Goal: Task Accomplishment & Management: Manage account settings

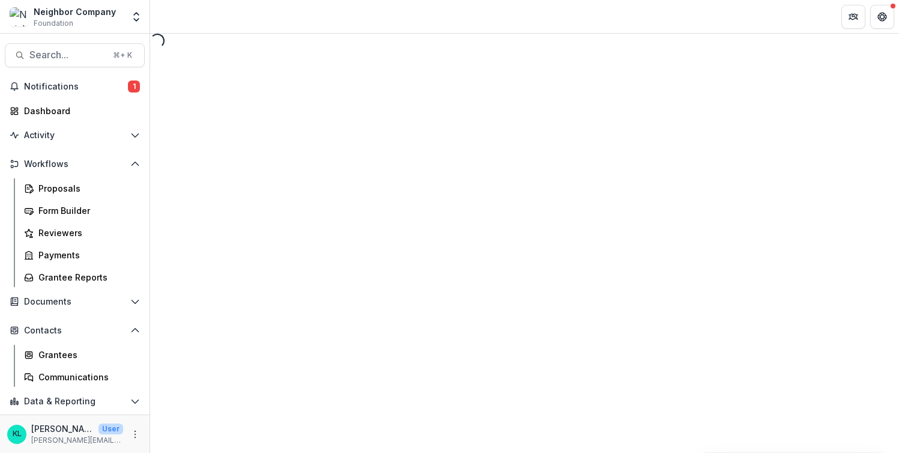
select select "********"
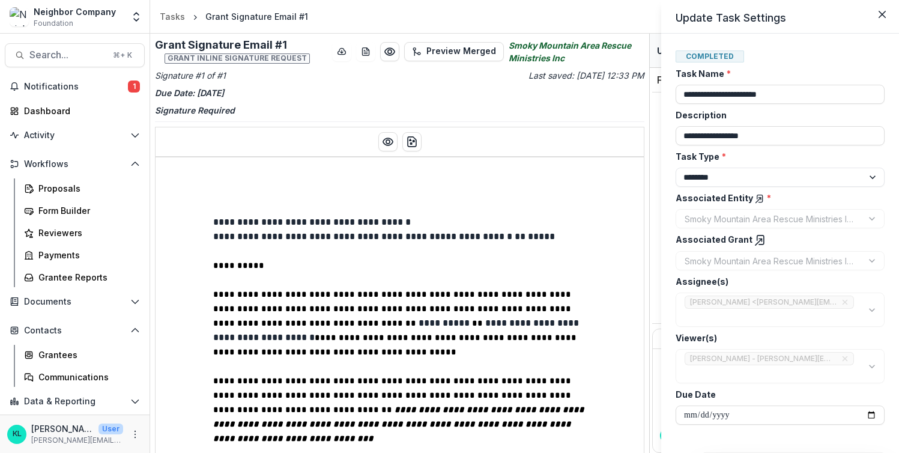
click at [380, 143] on div "**********" at bounding box center [449, 226] width 899 height 453
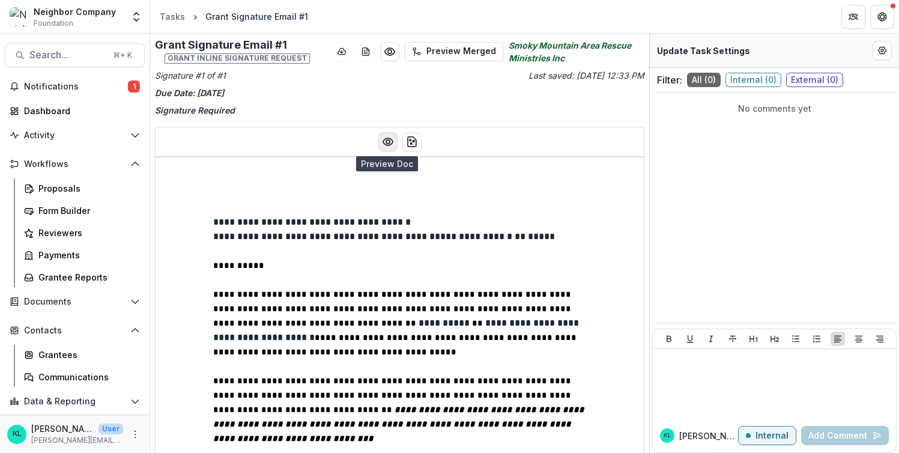
click at [386, 142] on icon "Preview preview-doc.pdf" at bounding box center [388, 142] width 12 height 12
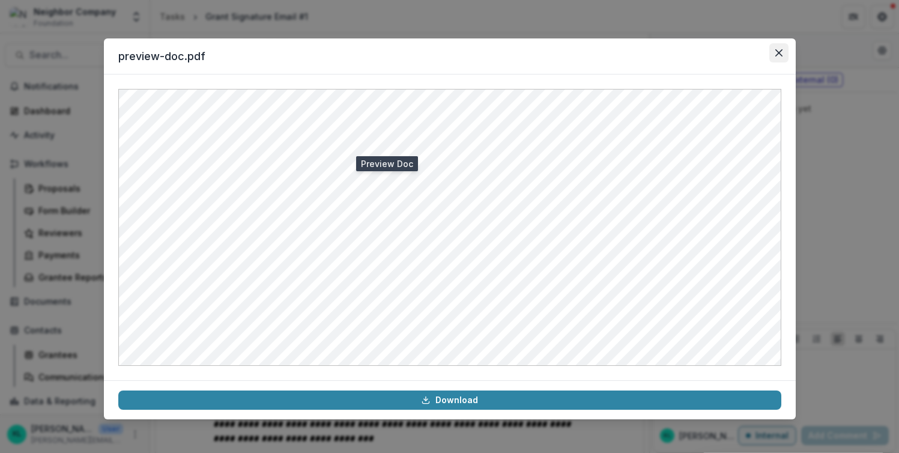
click at [780, 56] on icon "Close" at bounding box center [778, 52] width 7 height 7
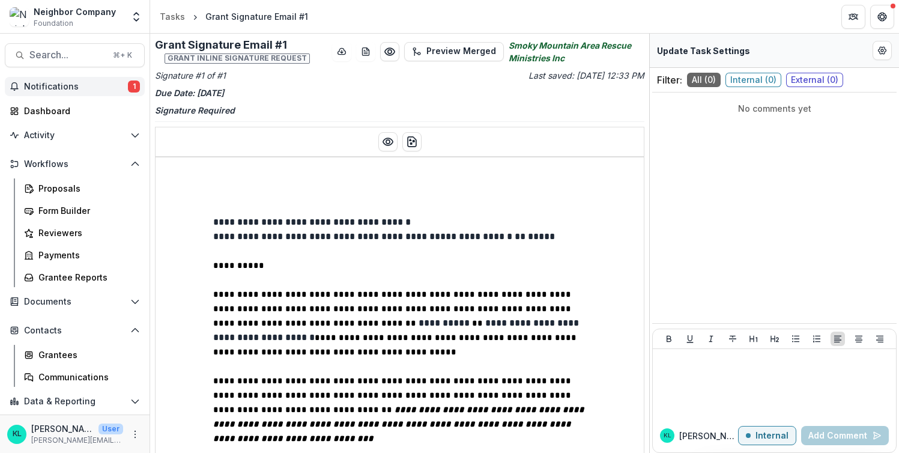
click at [43, 90] on span "Notifications" at bounding box center [76, 87] width 104 height 10
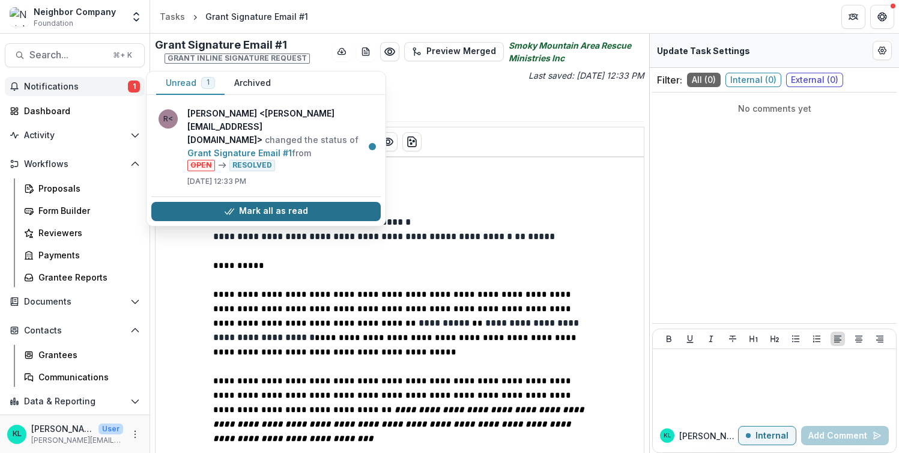
click at [228, 206] on icon "button" at bounding box center [230, 211] width 10 height 10
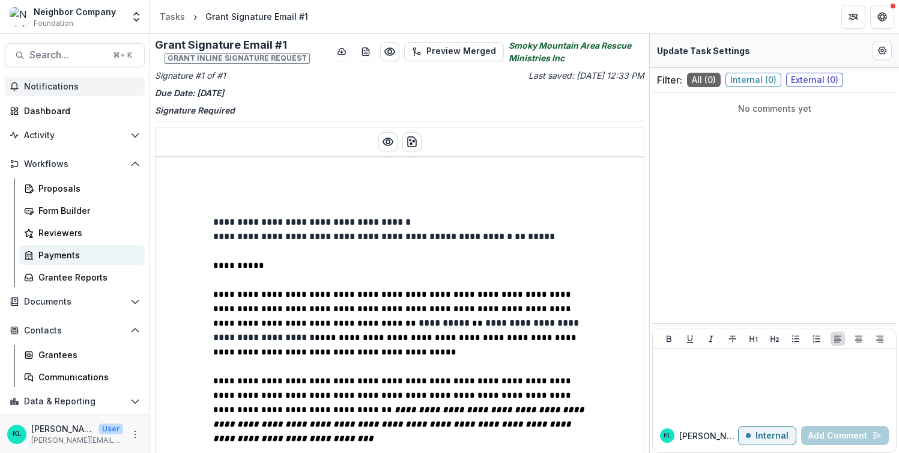
click at [57, 259] on div "Payments" at bounding box center [86, 255] width 97 height 13
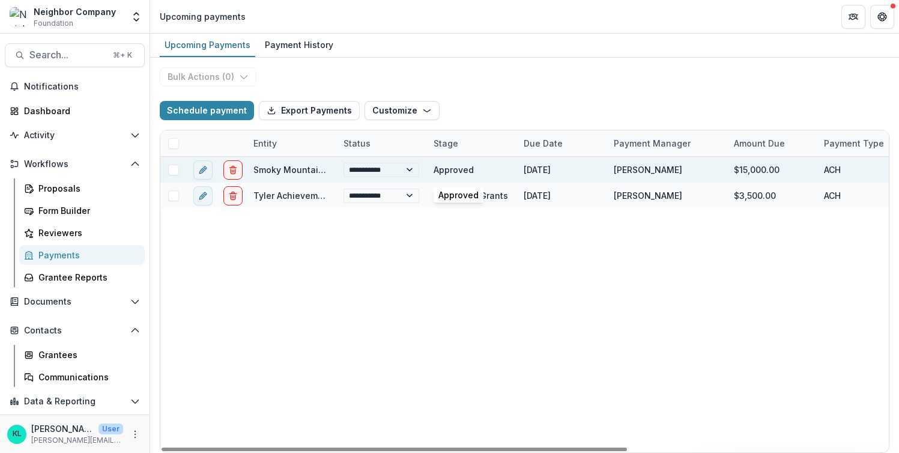
click at [466, 170] on div "Approved" at bounding box center [453, 169] width 40 height 13
click at [307, 167] on link "Smoky Mountain Area Rescue Ministries Inc" at bounding box center [345, 169] width 184 height 10
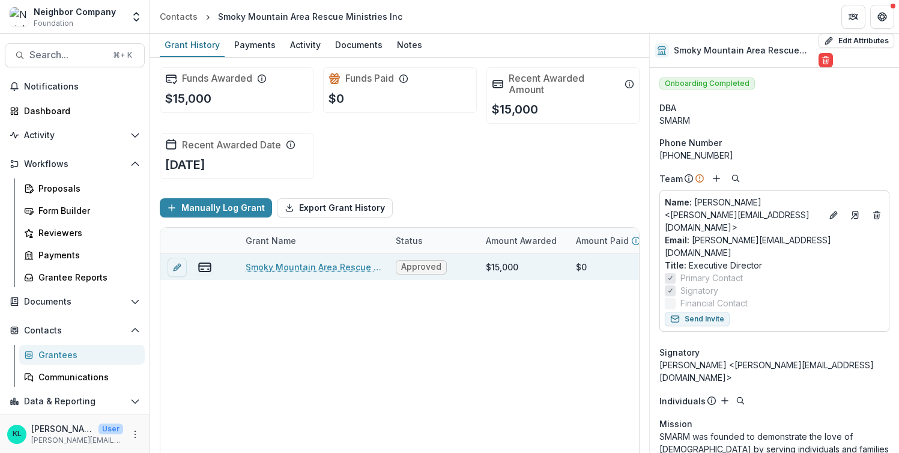
click at [273, 267] on link "Smoky Mountain Area Rescue Ministries Inc - 2025 - Agency and Grant Information" at bounding box center [314, 267] width 136 height 13
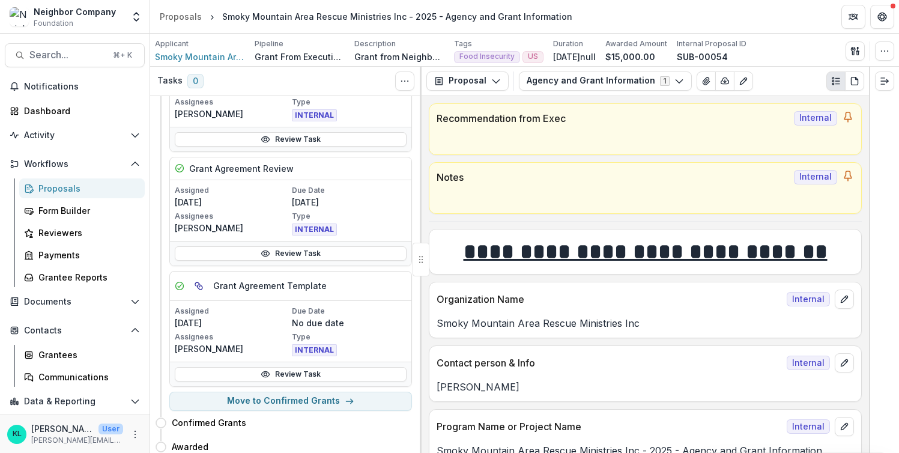
scroll to position [364, 0]
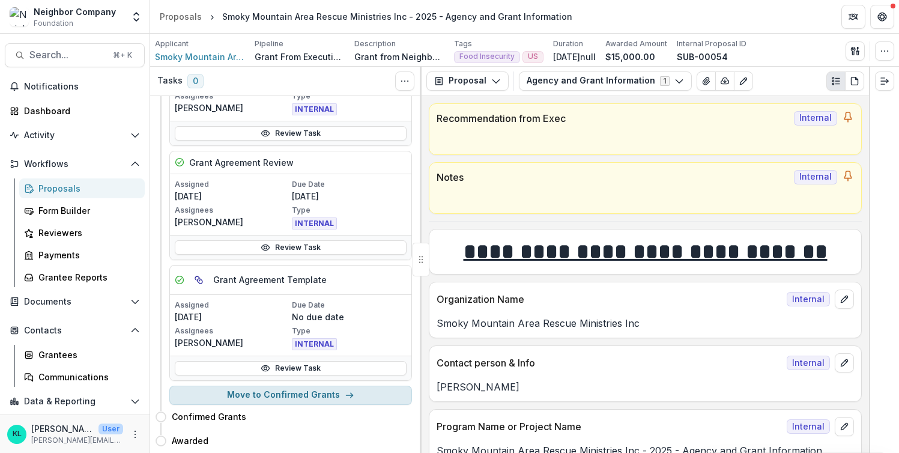
click at [318, 394] on button "Move to Confirmed Grants" at bounding box center [290, 394] width 243 height 19
select select "**********"
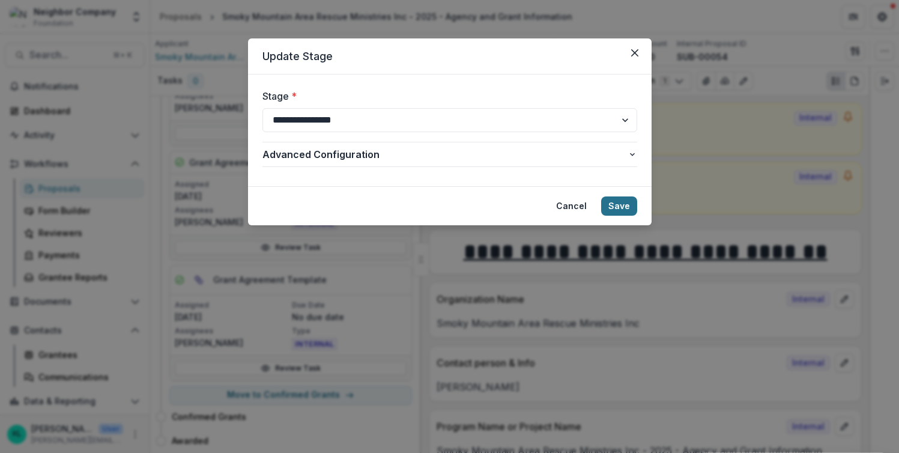
click at [616, 211] on button "Save" at bounding box center [619, 205] width 36 height 19
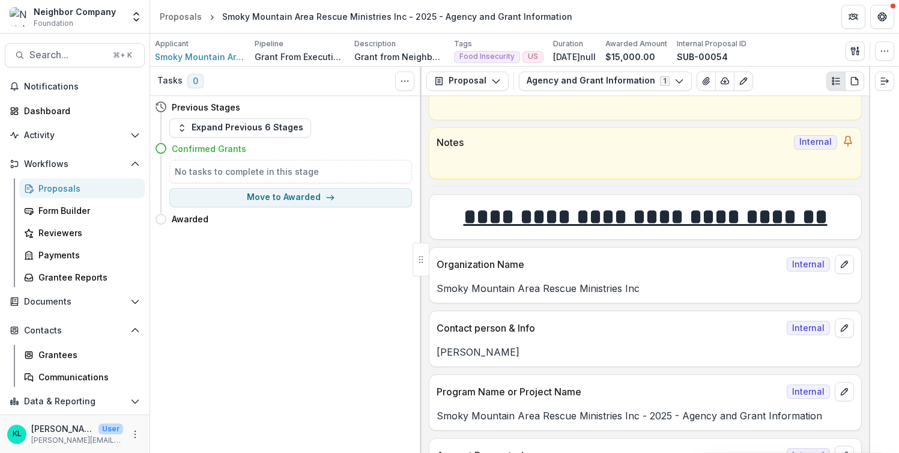
scroll to position [66, 0]
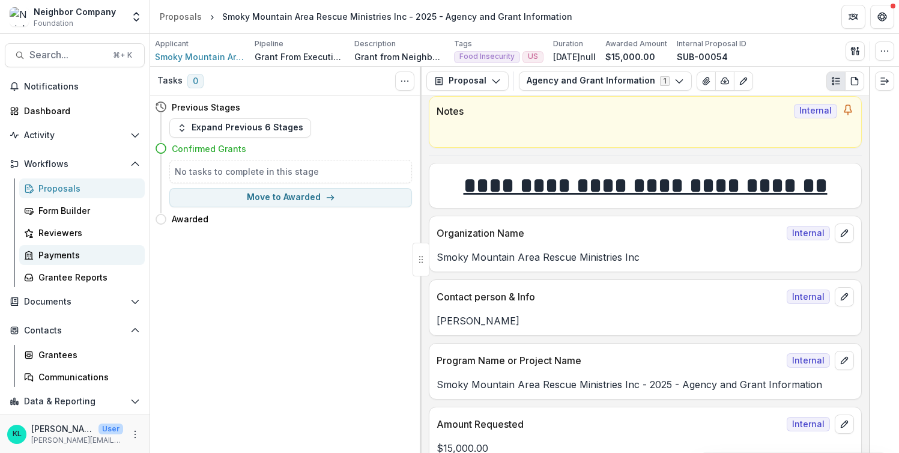
click at [65, 253] on div "Payments" at bounding box center [86, 255] width 97 height 13
